Goal: Find specific page/section: Find specific page/section

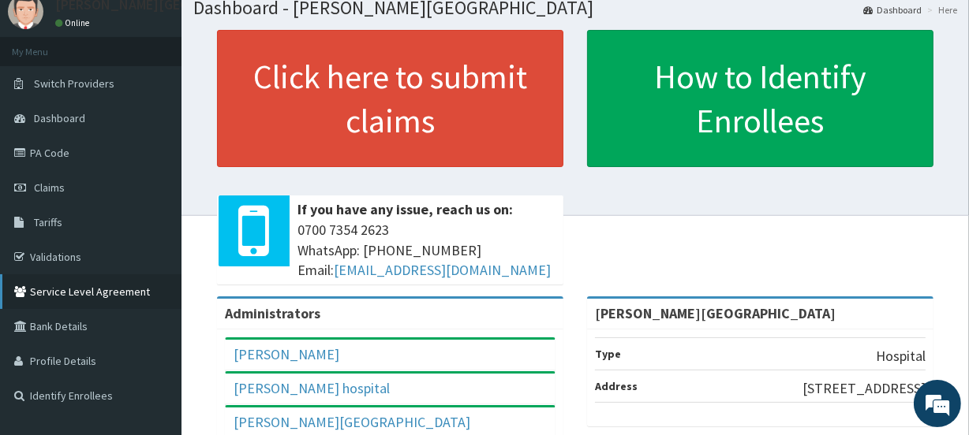
scroll to position [143, 0]
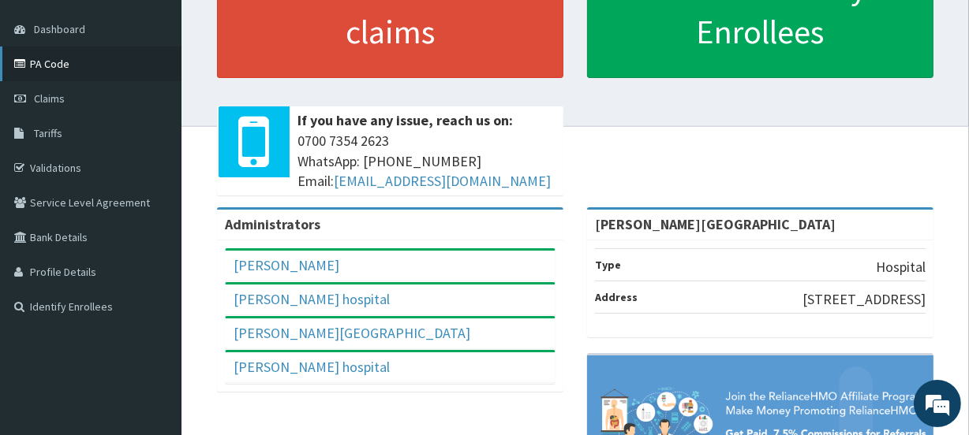
click at [84, 62] on link "PA Code" at bounding box center [90, 64] width 181 height 35
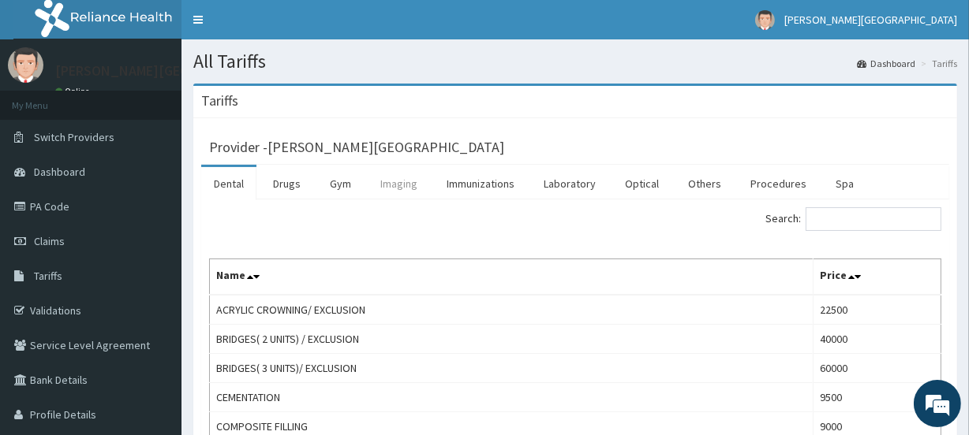
click at [399, 186] on link "Imaging" at bounding box center [399, 183] width 62 height 33
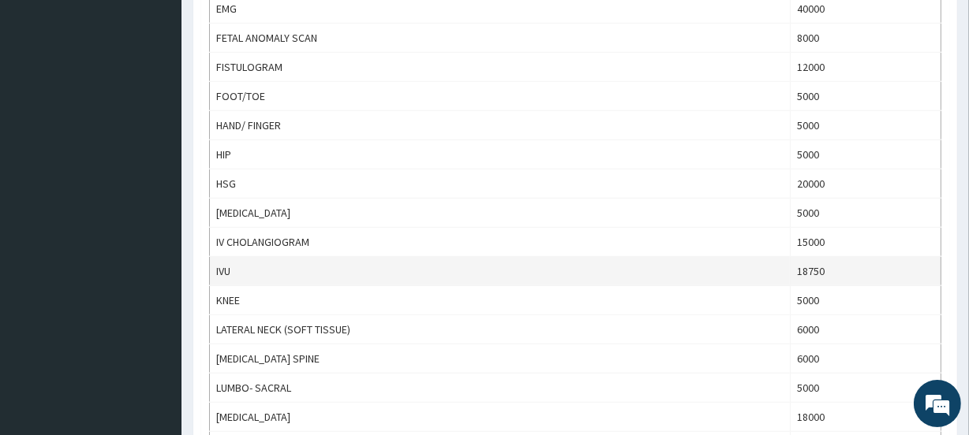
scroll to position [1003, 0]
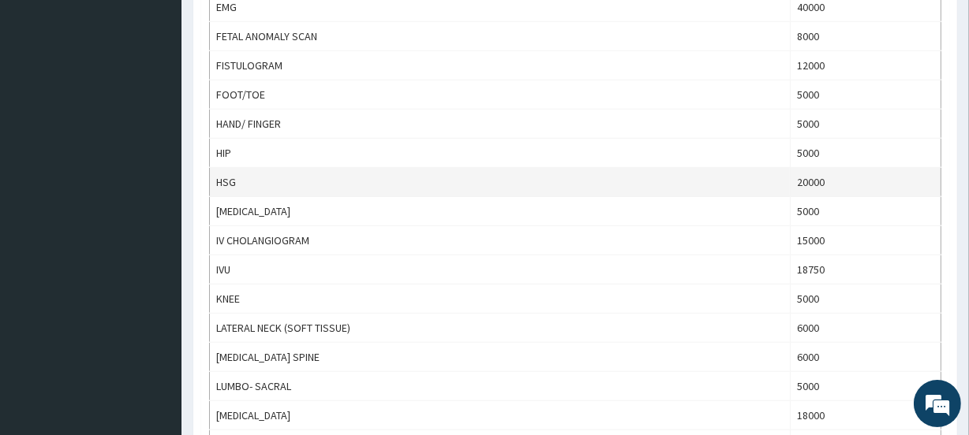
click at [704, 185] on td "HSG" at bounding box center [500, 182] width 581 height 29
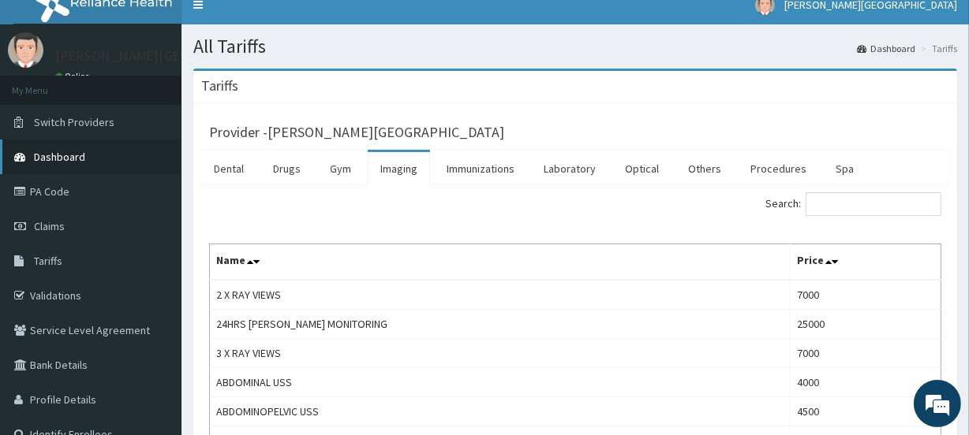
scroll to position [0, 0]
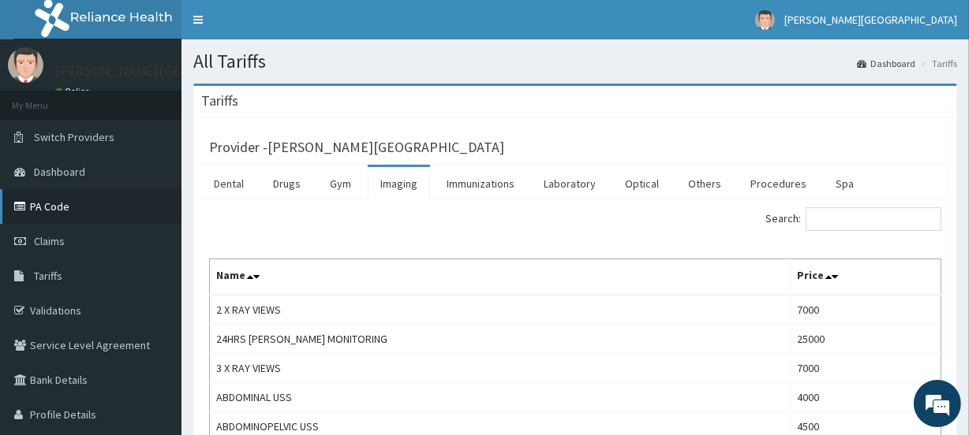
click at [76, 212] on link "PA Code" at bounding box center [90, 206] width 181 height 35
